Goal: Task Accomplishment & Management: Manage account settings

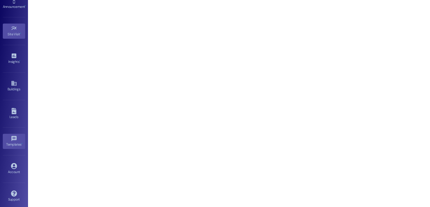
scroll to position [59, 0]
click at [15, 167] on div "Account" at bounding box center [14, 170] width 28 height 6
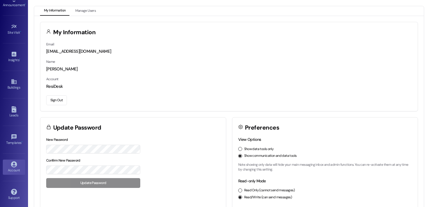
click at [52, 100] on button "Sign Out" at bounding box center [56, 100] width 21 height 10
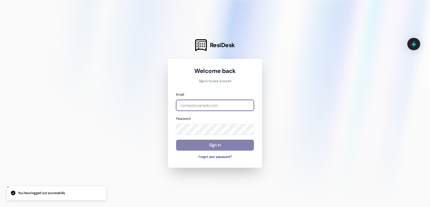
click at [188, 107] on input "email" at bounding box center [215, 105] width 78 height 11
paste input "[EMAIL_ADDRESS][DOMAIN_NAME]"
type input "[EMAIL_ADDRESS][DOMAIN_NAME]"
